Goal: Navigation & Orientation: Find specific page/section

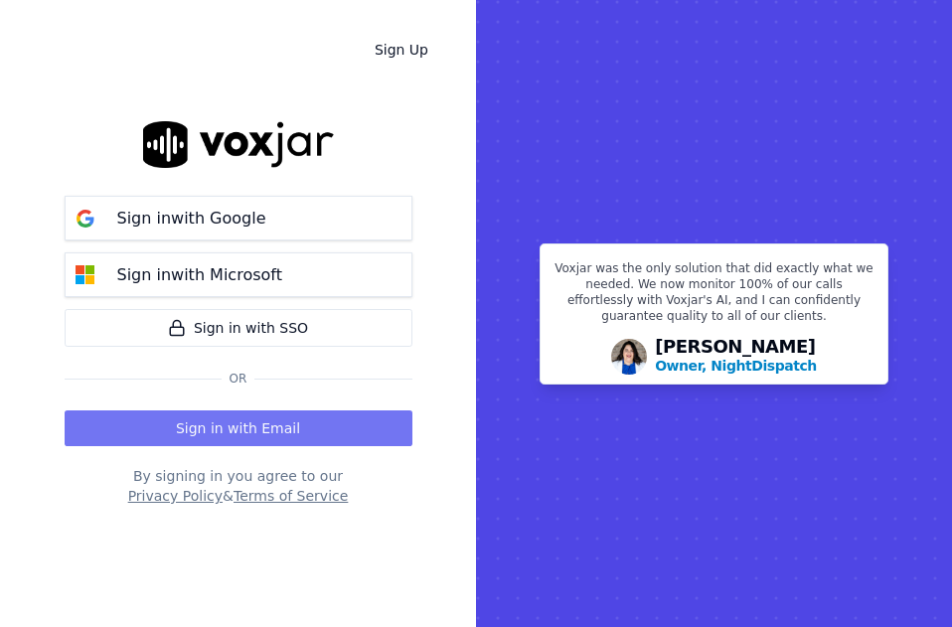
click at [221, 424] on button "Sign in with Email" at bounding box center [239, 428] width 348 height 36
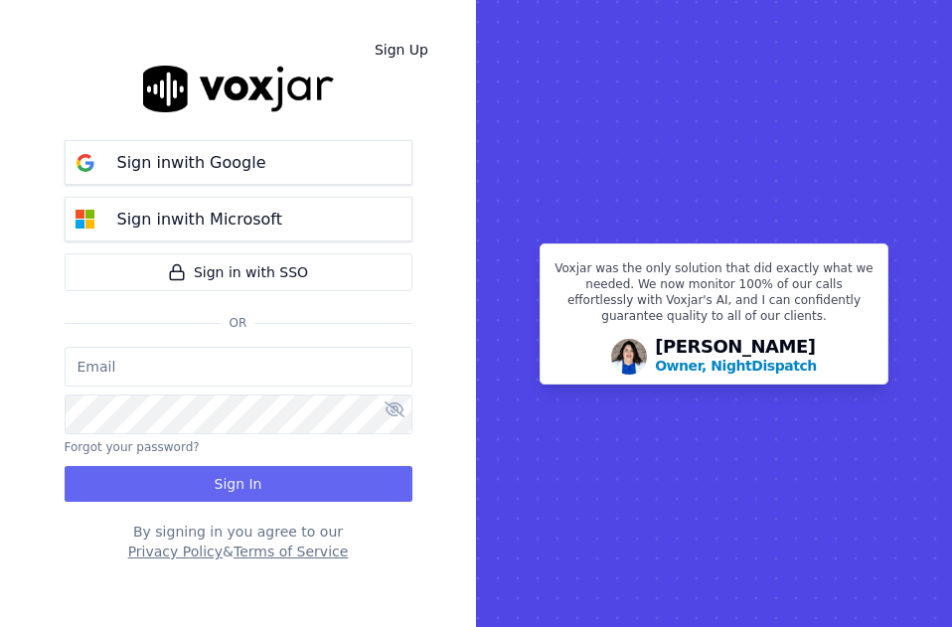
type input "[EMAIL_ADDRESS][DOMAIN_NAME]"
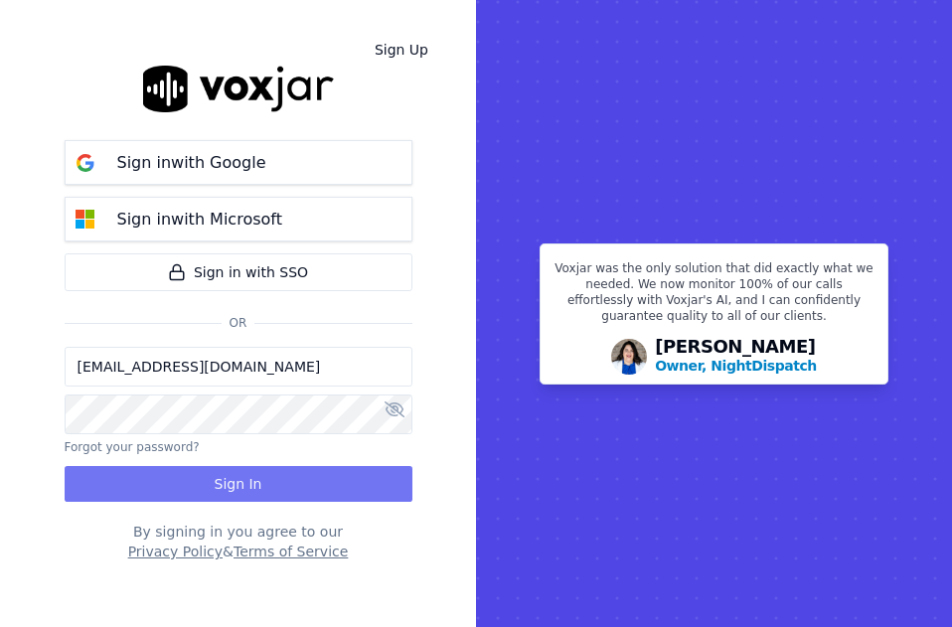
click at [218, 477] on button "Sign In" at bounding box center [239, 484] width 348 height 36
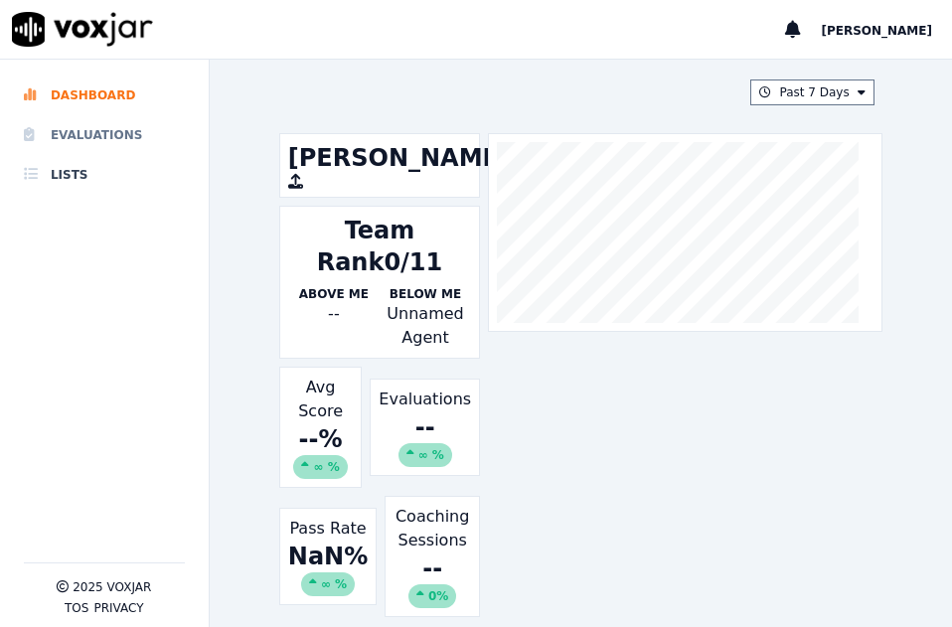
click at [113, 127] on li "Evaluations" at bounding box center [104, 135] width 161 height 40
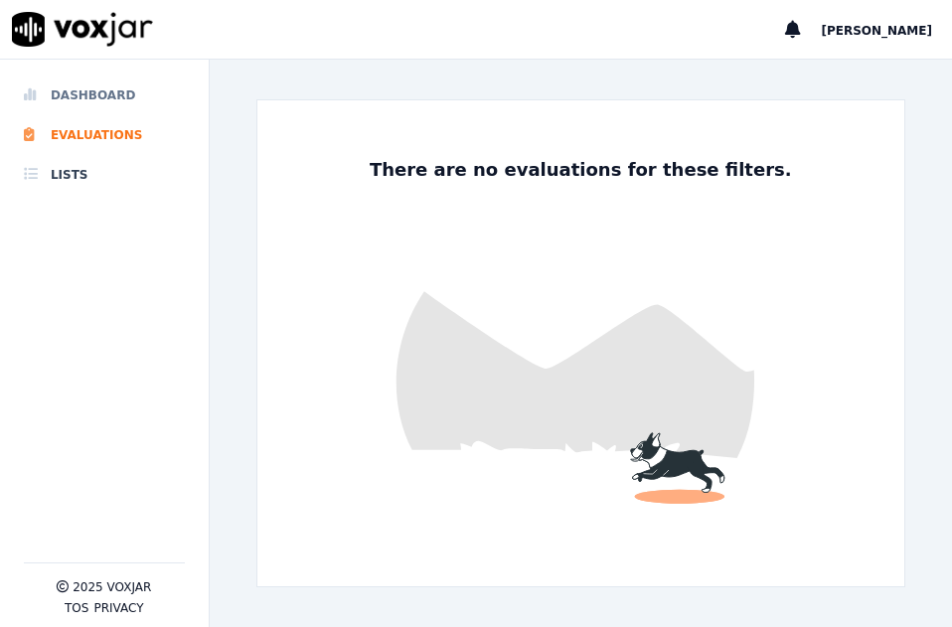
click at [99, 107] on li "Dashboard" at bounding box center [104, 96] width 161 height 40
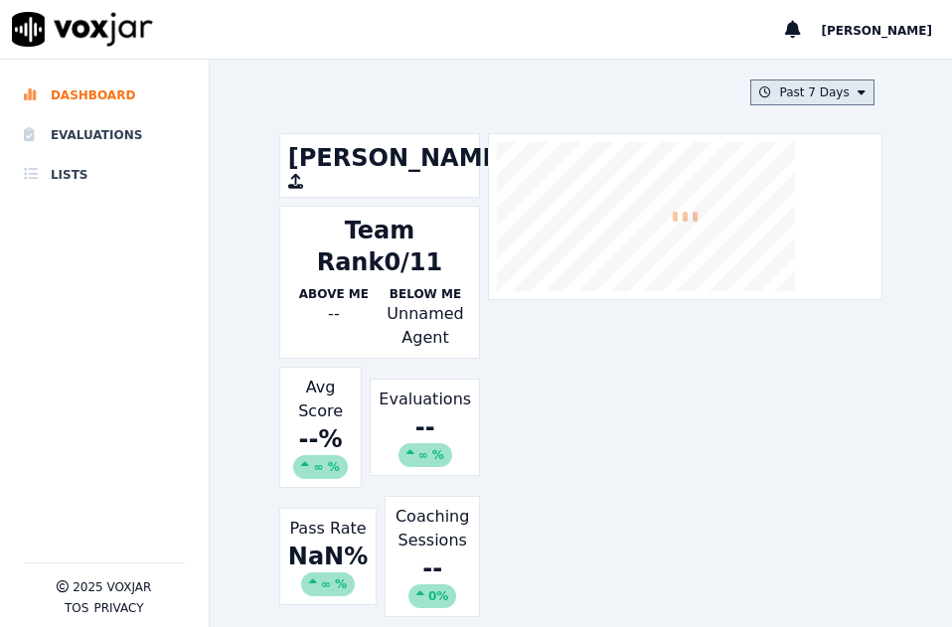
click at [827, 101] on button "Past 7 Days" at bounding box center [811, 92] width 123 height 26
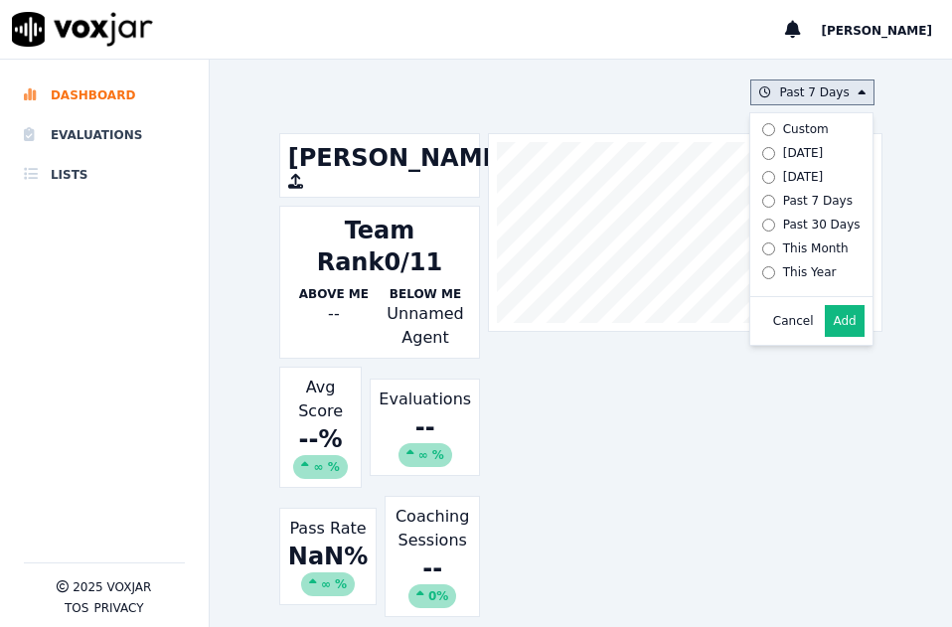
click at [793, 269] on div "This Year" at bounding box center [810, 272] width 54 height 16
click at [825, 337] on button "Add" at bounding box center [844, 321] width 39 height 32
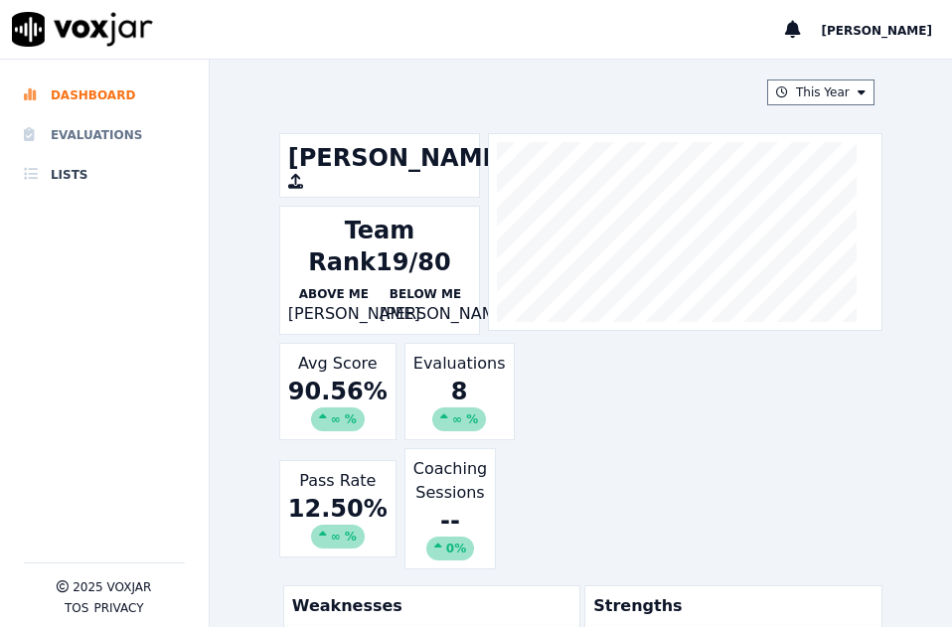
click at [72, 136] on li "Evaluations" at bounding box center [104, 135] width 161 height 40
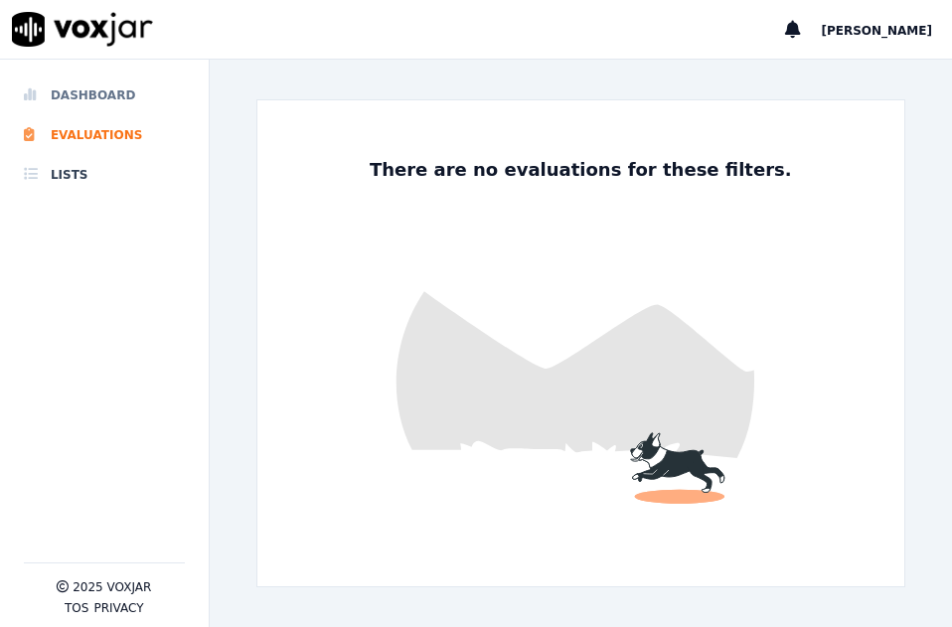
click at [122, 81] on li "Dashboard" at bounding box center [104, 96] width 161 height 40
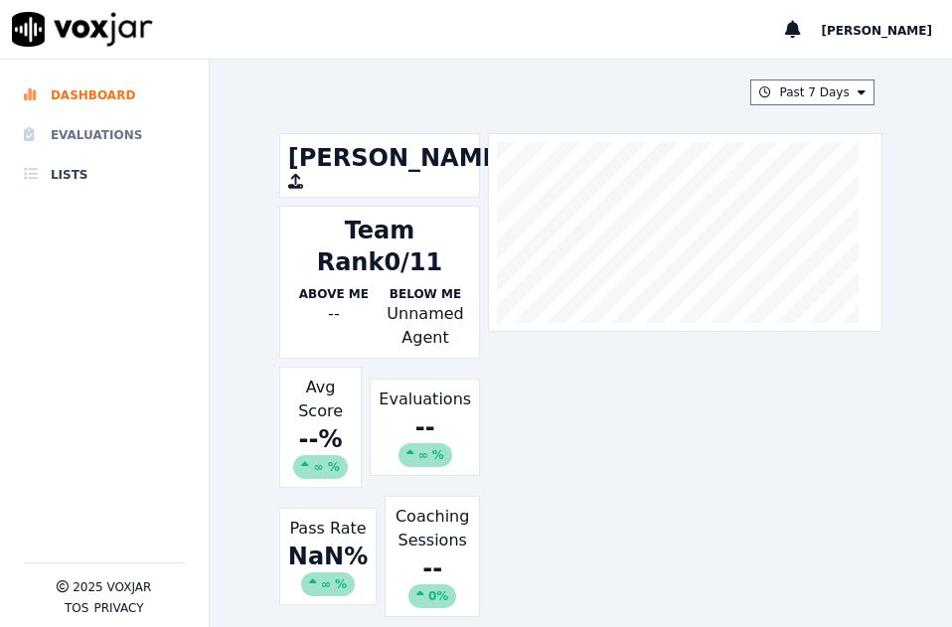
click at [129, 139] on li "Evaluations" at bounding box center [104, 135] width 161 height 40
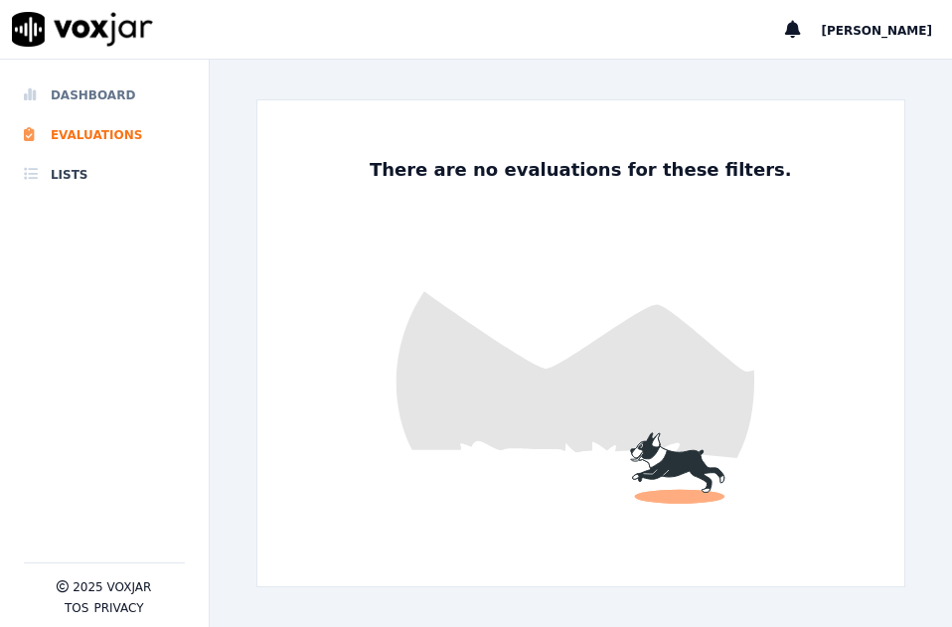
click at [77, 91] on li "Dashboard" at bounding box center [104, 96] width 161 height 40
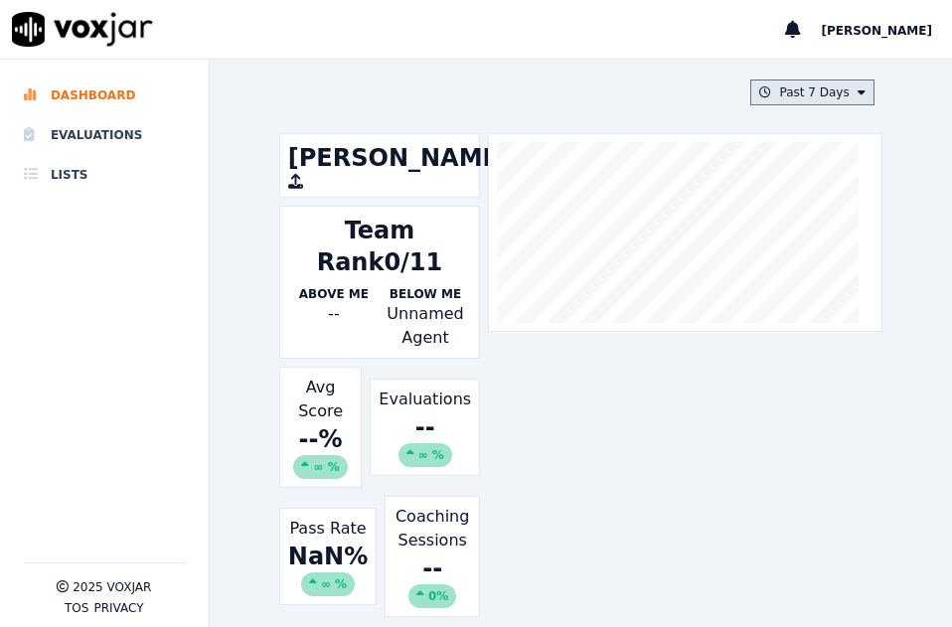
click at [822, 91] on button "Past 7 Days" at bounding box center [811, 92] width 123 height 26
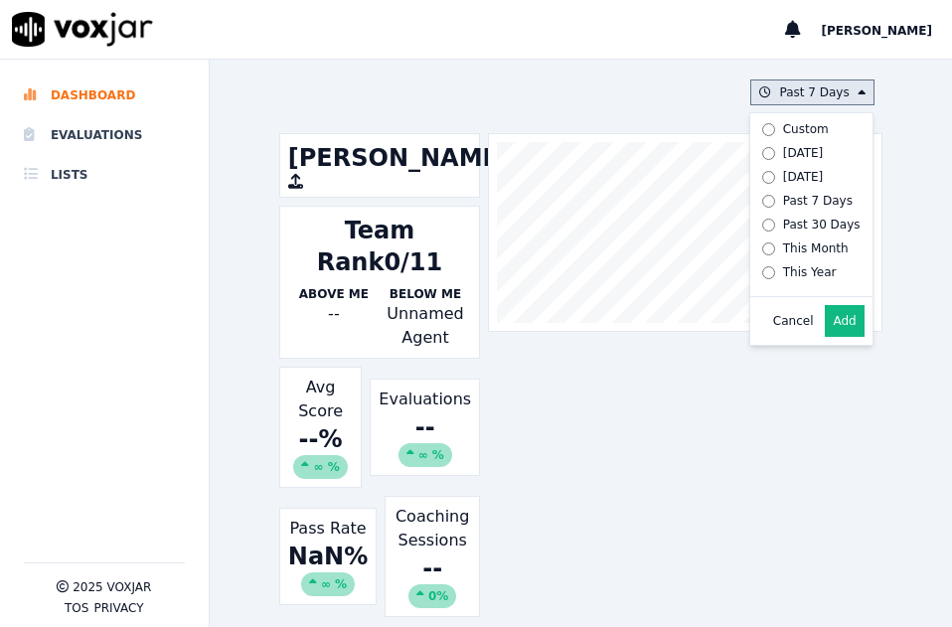
click at [793, 272] on div "This Year" at bounding box center [810, 272] width 54 height 16
click at [829, 336] on button "Add" at bounding box center [844, 321] width 39 height 32
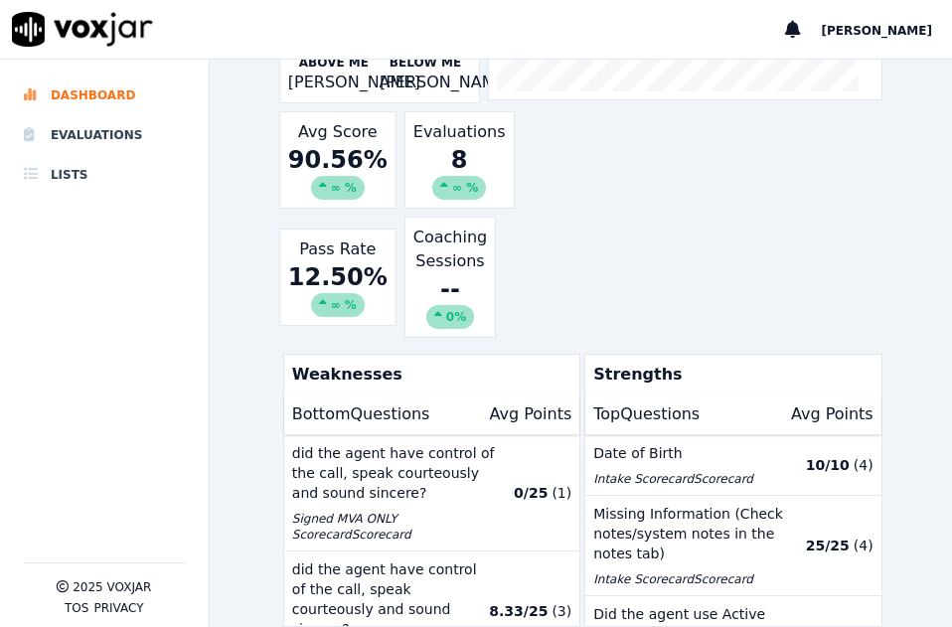
scroll to position [317, 0]
click at [98, 124] on li "Evaluations" at bounding box center [104, 135] width 161 height 40
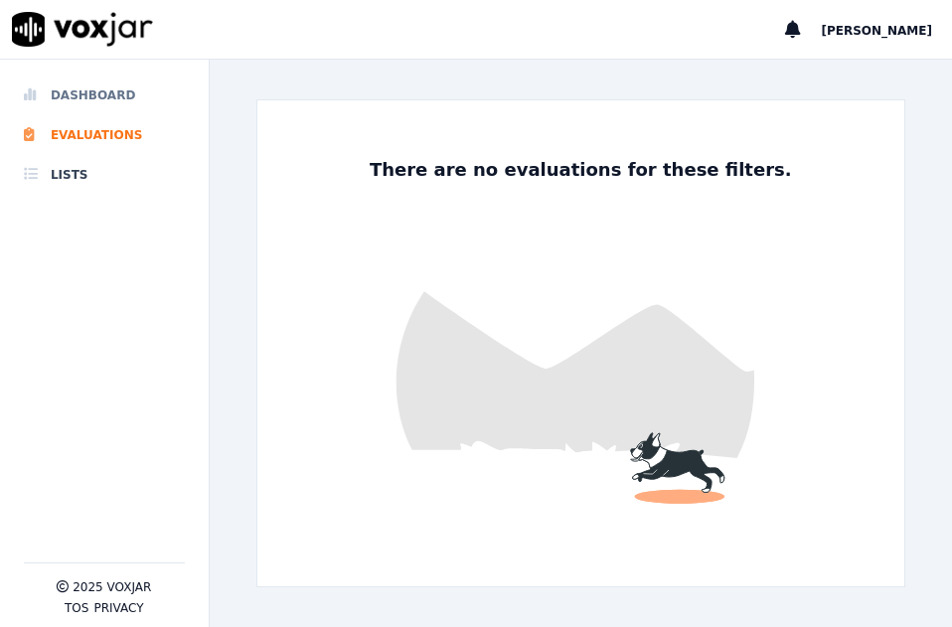
click at [91, 101] on li "Dashboard" at bounding box center [104, 96] width 161 height 40
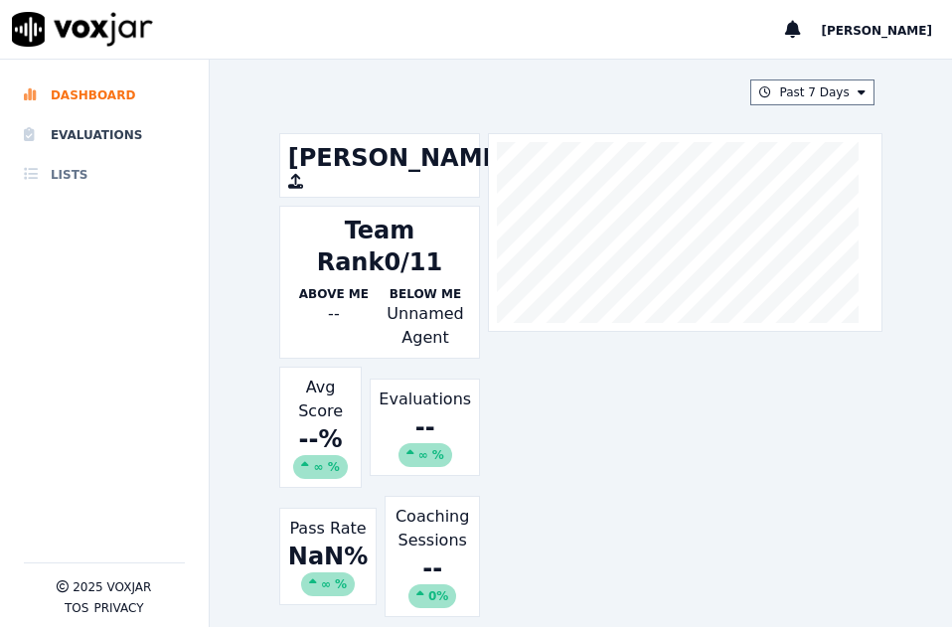
click at [93, 172] on li "Lists" at bounding box center [104, 175] width 161 height 40
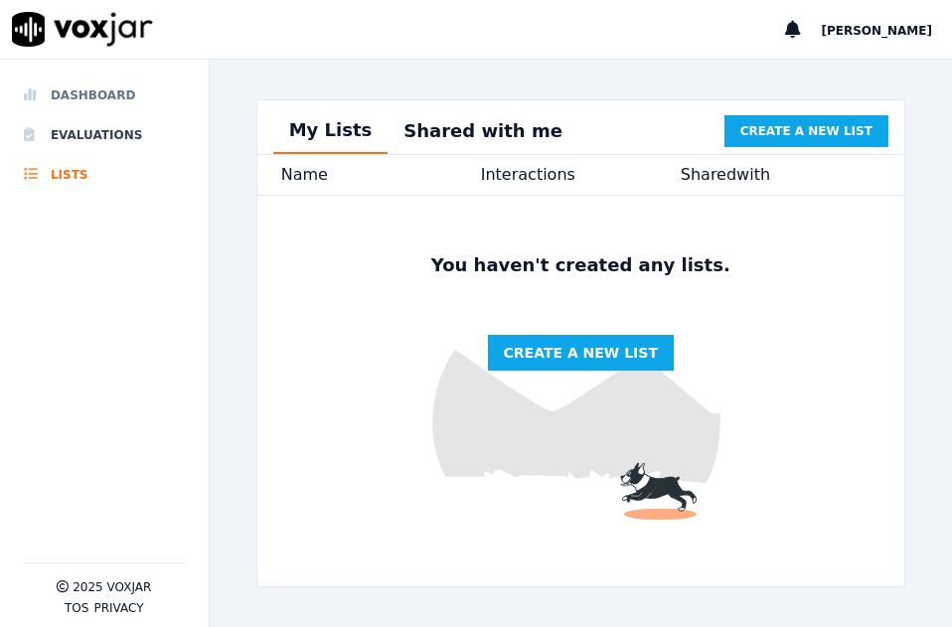
click at [108, 107] on li "Dashboard" at bounding box center [104, 96] width 161 height 40
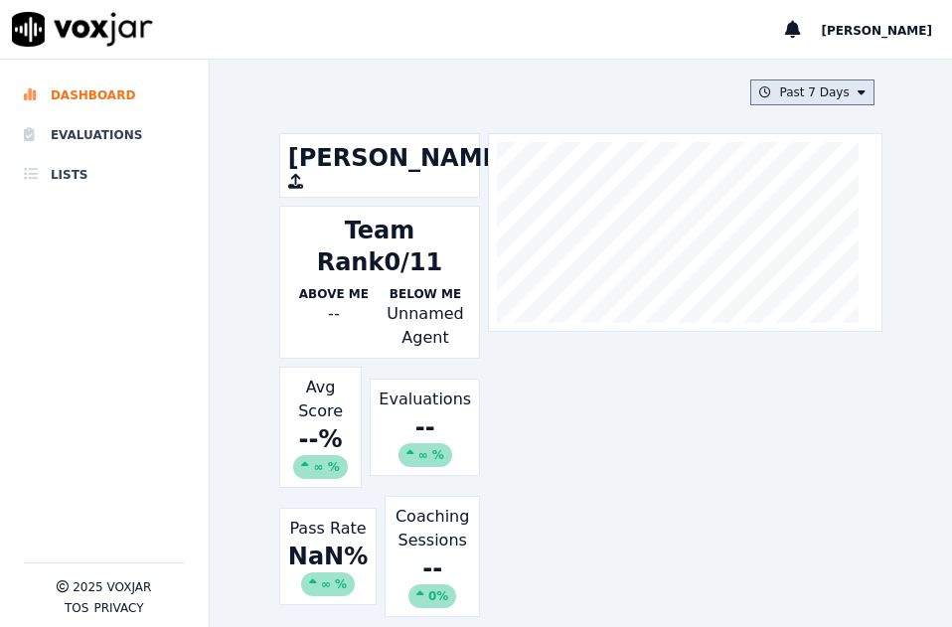
click at [795, 97] on button "Past 7 Days" at bounding box center [811, 92] width 123 height 26
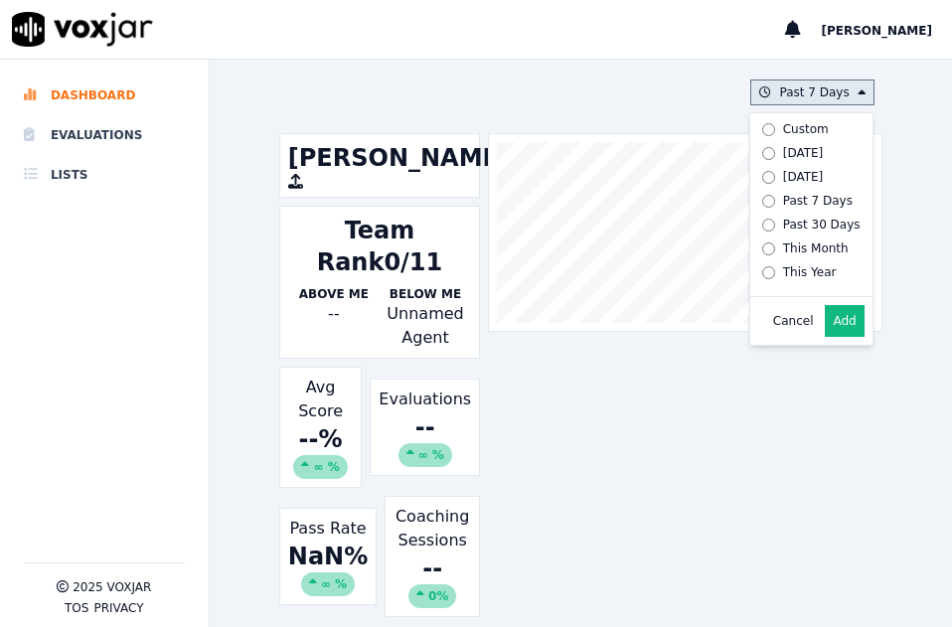
click at [783, 269] on div "This Year" at bounding box center [810, 272] width 54 height 16
click at [793, 240] on div "This Month" at bounding box center [816, 248] width 66 height 16
click at [825, 337] on button "Add" at bounding box center [844, 321] width 39 height 32
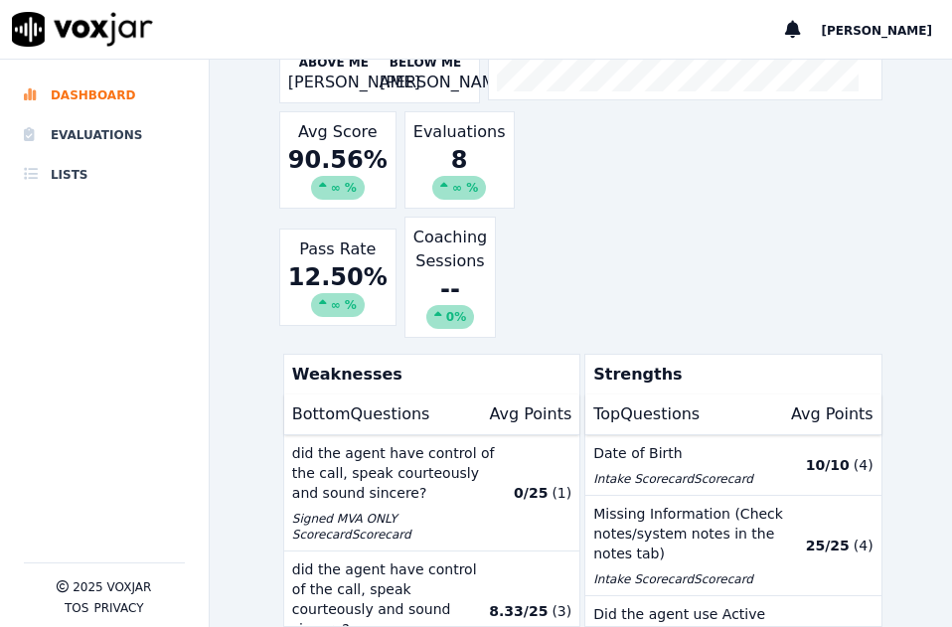
scroll to position [317, 0]
